Goal: Find specific page/section: Find specific page/section

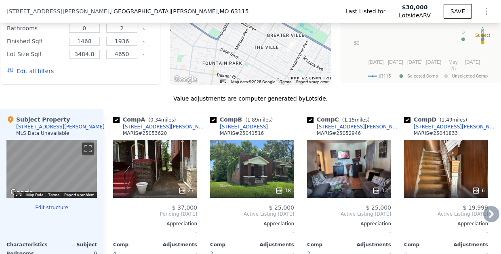
scroll to position [725, 0]
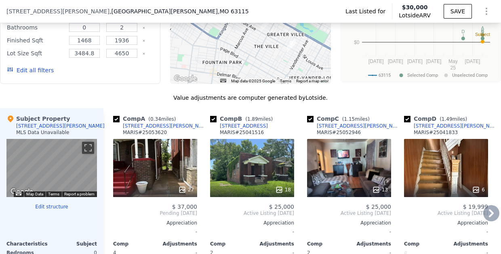
click at [143, 128] on div "[STREET_ADDRESS][PERSON_NAME]" at bounding box center [165, 126] width 84 height 6
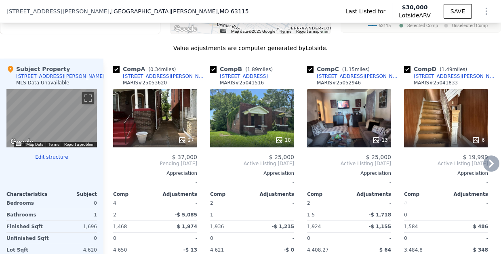
scroll to position [0, 0]
click at [145, 71] on span "( 0.34 miles)" at bounding box center [162, 70] width 34 height 6
click at [134, 70] on div "Comp A ( 0.34 miles)" at bounding box center [146, 69] width 66 height 8
click at [146, 72] on span "( 0.34 miles)" at bounding box center [162, 70] width 34 height 6
click at [141, 78] on div "[STREET_ADDRESS][PERSON_NAME]" at bounding box center [165, 76] width 84 height 6
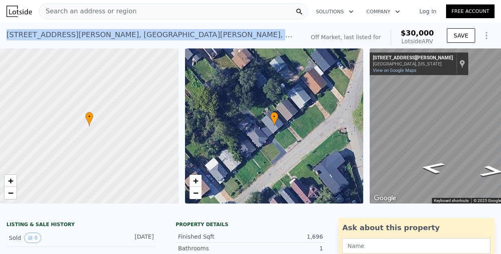
copy div "[STREET_ADDRESS][PERSON_NAME][PERSON_NAME]"
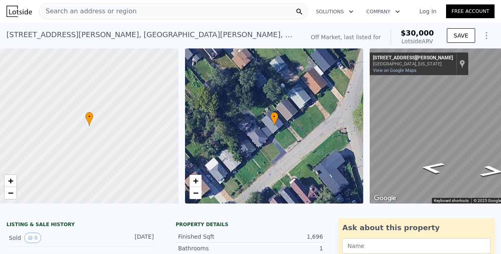
click at [141, 9] on div "Search an address or region" at bounding box center [173, 11] width 269 height 16
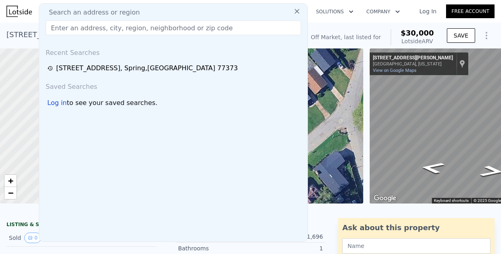
click at [141, 27] on input "text" at bounding box center [174, 28] width 256 height 15
type input "709 po"
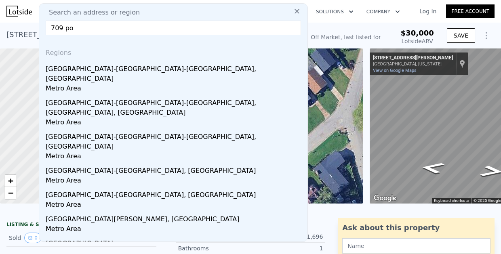
click at [297, 8] on icon at bounding box center [297, 11] width 8 height 8
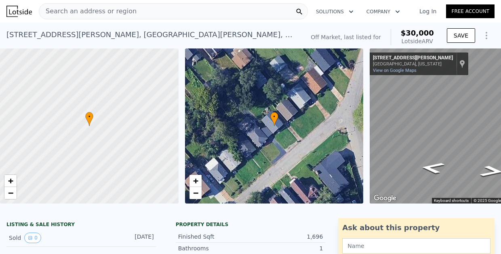
click at [191, 13] on div "Search an address or region" at bounding box center [173, 11] width 269 height 16
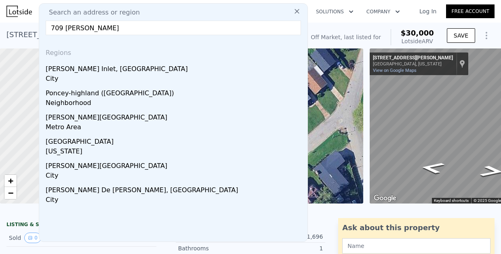
type input "709 [PERSON_NAME]"
click at [300, 10] on icon at bounding box center [297, 11] width 8 height 8
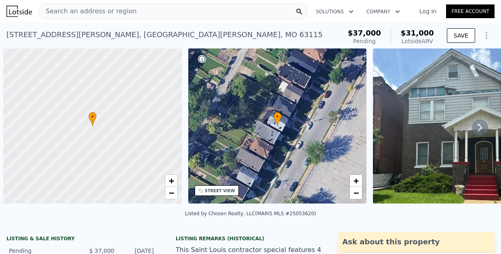
scroll to position [0, 3]
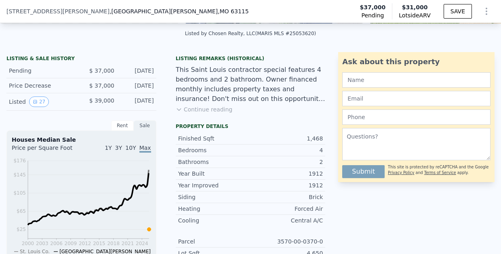
scroll to position [182, 0]
